Goal: Transaction & Acquisition: Purchase product/service

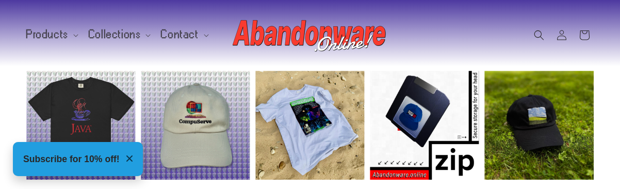
click at [157, 137] on div "Instagram post opens in a popup" at bounding box center [195, 125] width 109 height 109
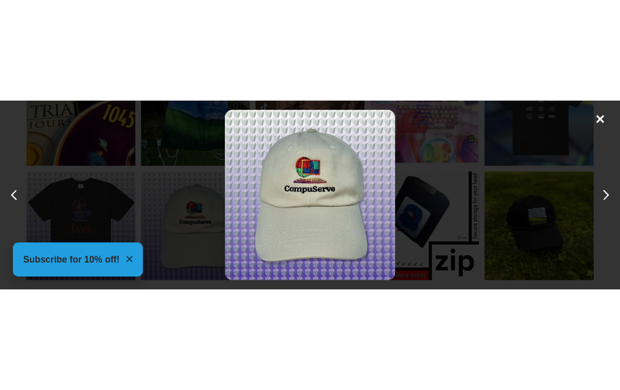
scroll to position [0, 1240]
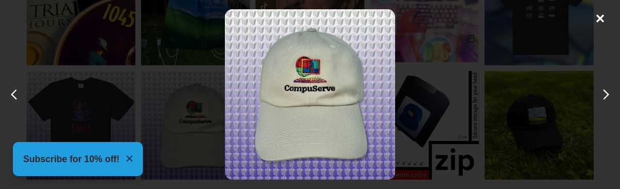
click at [341, 84] on div "Instagram post details" at bounding box center [310, 94] width 170 height 170
click at [592, 22] on div "✕" at bounding box center [599, 16] width 15 height 15
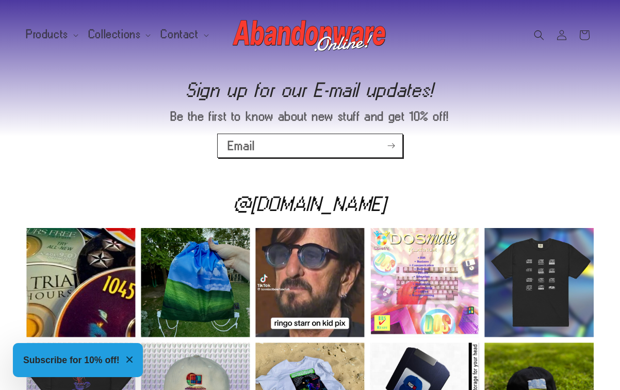
scroll to position [1884, 0]
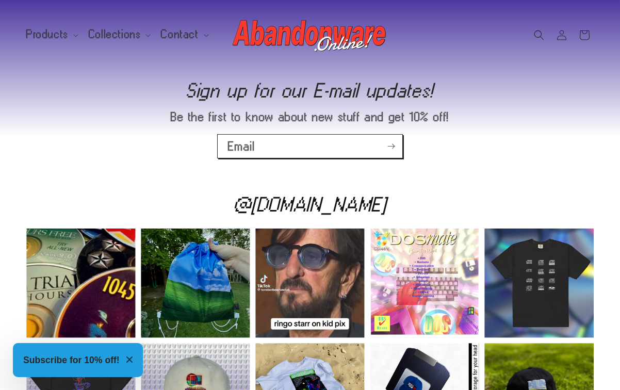
click at [299, 253] on div "Instagram post opens in a popup" at bounding box center [309, 282] width 109 height 109
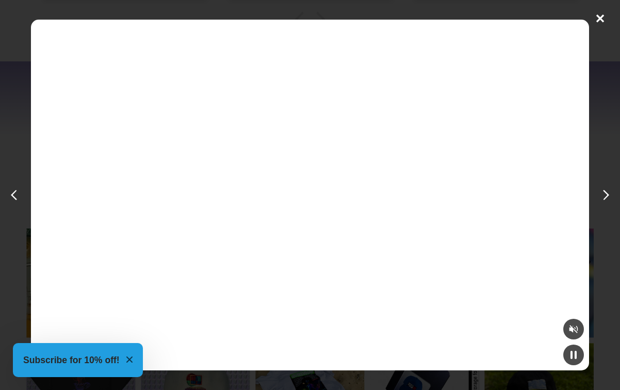
click at [454, 186] on div "✕" at bounding box center [310, 195] width 620 height 390
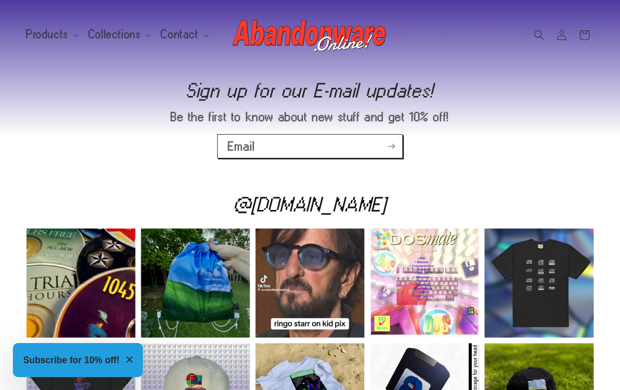
click at [214, 257] on div "Instagram post opens in a popup" at bounding box center [195, 282] width 109 height 109
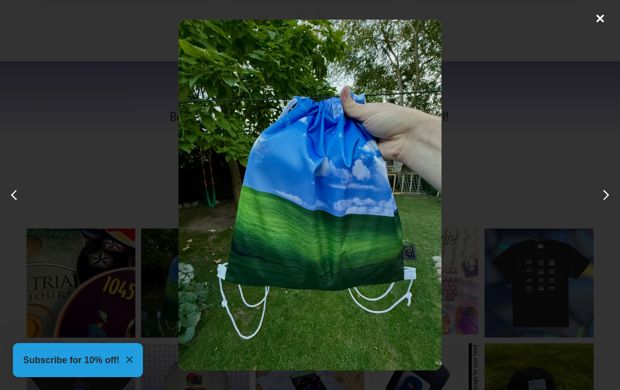
click at [482, 165] on div "✕" at bounding box center [310, 195] width 620 height 390
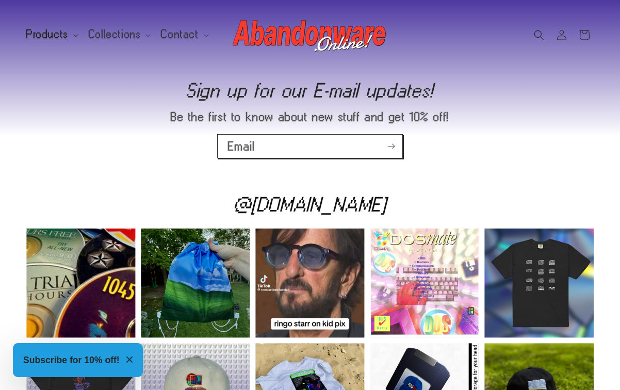
click at [55, 39] on span "Products" at bounding box center [47, 34] width 42 height 9
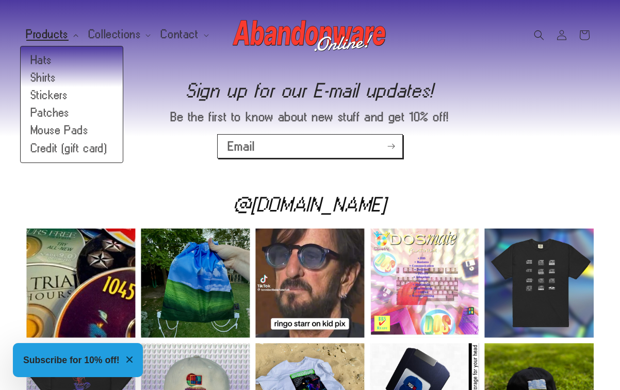
scroll to position [0, 2480]
click at [51, 92] on link "Stickers" at bounding box center [72, 96] width 102 height 18
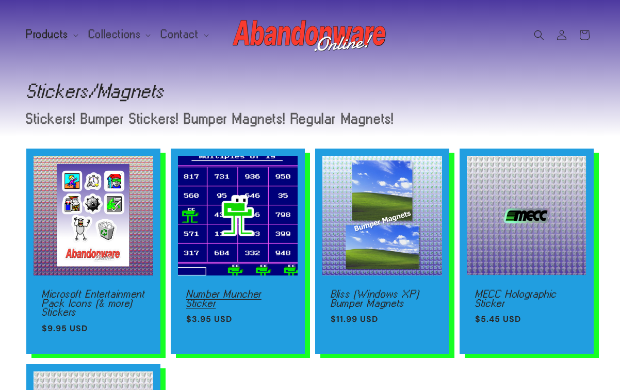
click at [220, 289] on link "Number Muncher Sticker" at bounding box center [237, 298] width 103 height 18
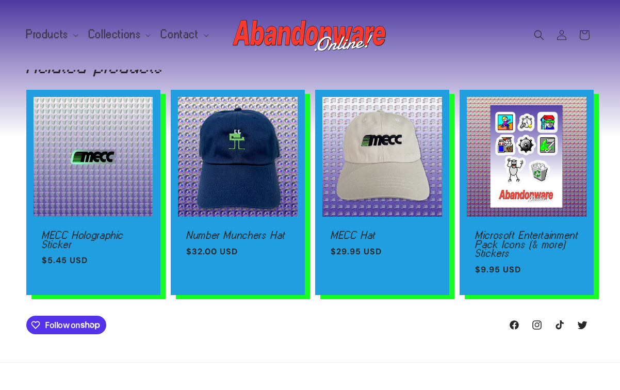
scroll to position [659, 0]
